Goal: Task Accomplishment & Management: Manage account settings

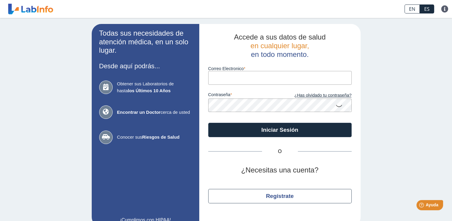
click at [213, 78] on input "Correo Electronico" at bounding box center [280, 77] width 144 height 13
type input "E"
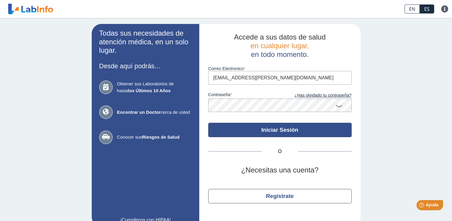
click at [247, 130] on button "Iniciar Sesión" at bounding box center [280, 130] width 144 height 14
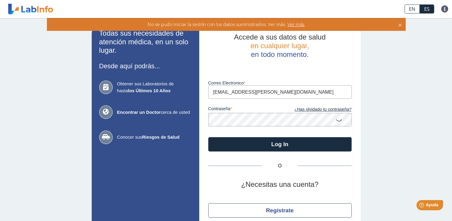
click at [269, 89] on input "[EMAIL_ADDRESS][PERSON_NAME][DOMAIN_NAME]" at bounding box center [280, 91] width 144 height 13
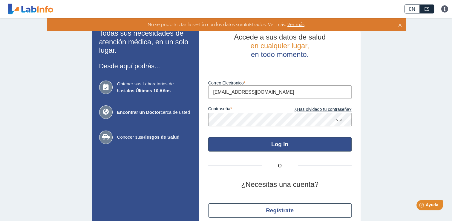
type input "[EMAIL_ADDRESS][DOMAIN_NAME]"
click at [277, 144] on div "Accede a sus datos de salud en cualquier lugar, en todo momento. Luego de vario…" at bounding box center [279, 132] width 161 height 216
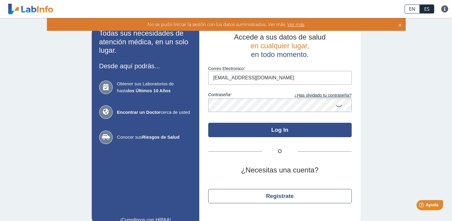
click at [273, 130] on button "Log In" at bounding box center [280, 130] width 144 height 14
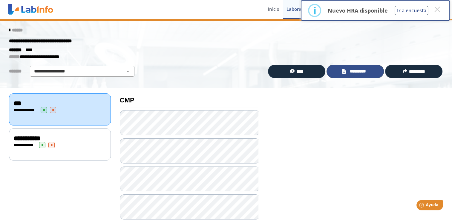
click at [349, 71] on span "*********" at bounding box center [358, 71] width 21 height 7
